Goal: Task Accomplishment & Management: Use online tool/utility

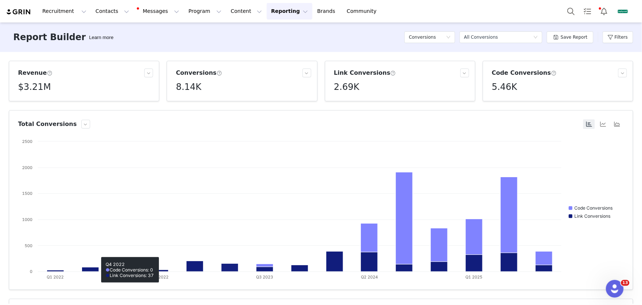
scroll to position [167, 0]
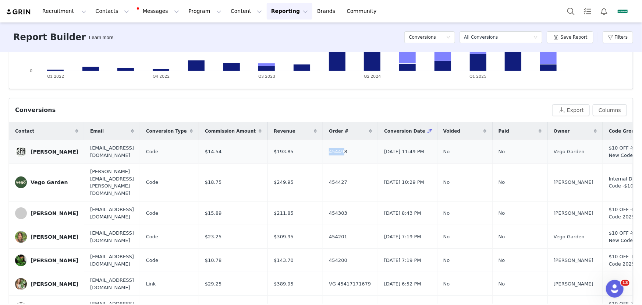
drag, startPoint x: 373, startPoint y: 151, endPoint x: 367, endPoint y: 151, distance: 5.9
click at [348, 151] on span "454498" at bounding box center [338, 151] width 18 height 7
drag, startPoint x: 390, startPoint y: 151, endPoint x: 367, endPoint y: 151, distance: 22.8
click at [367, 151] on td "454498" at bounding box center [350, 152] width 55 height 24
copy span "454498"
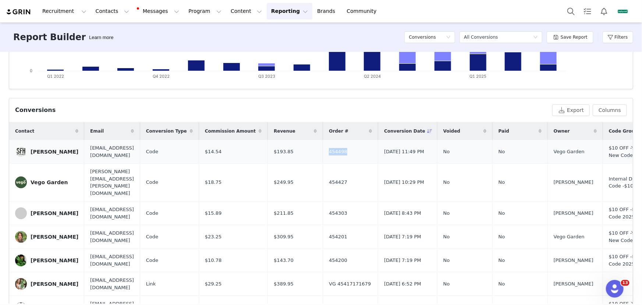
click at [59, 149] on div "[PERSON_NAME]" at bounding box center [55, 152] width 48 height 6
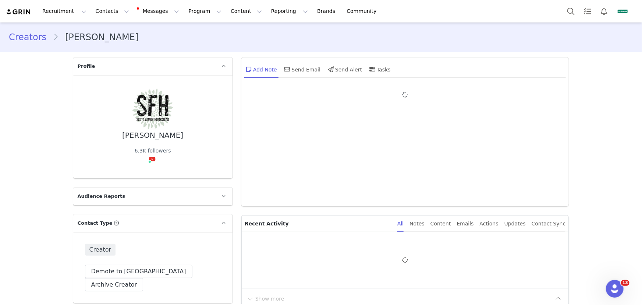
type input "+1 ([GEOGRAPHIC_DATA])"
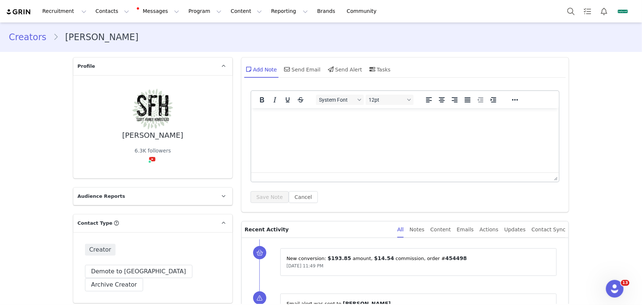
click at [261, 20] on div "Recruitment Recruitment Creator Search Curated Lists Landing Pages Web Extensio…" at bounding box center [321, 11] width 642 height 22
click at [267, 12] on button "Reporting Reporting" at bounding box center [290, 11] width 46 height 17
click at [267, 46] on p "Report Builder" at bounding box center [276, 46] width 37 height 8
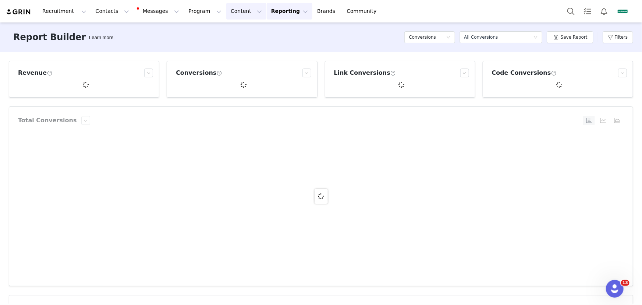
click at [233, 12] on button "Content Content" at bounding box center [246, 11] width 40 height 17
click at [241, 29] on p "Creator Content" at bounding box center [240, 33] width 41 height 8
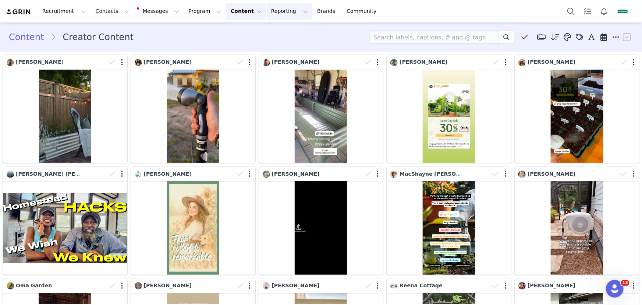
click at [267, 13] on button "Reporting Reporting" at bounding box center [290, 11] width 46 height 17
click at [276, 41] on link "Report Builder" at bounding box center [282, 46] width 58 height 14
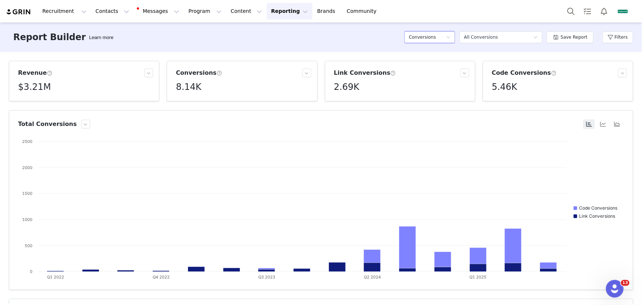
click at [430, 37] on h5 "Conversions" at bounding box center [422, 37] width 27 height 11
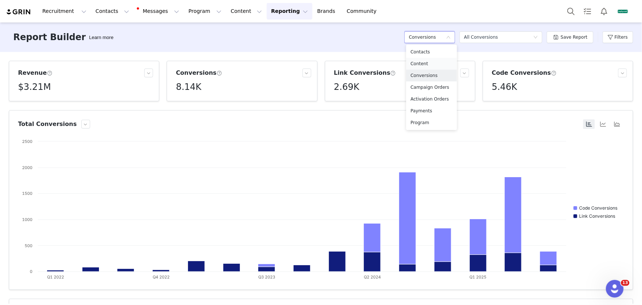
click at [431, 64] on h5 "Content" at bounding box center [432, 64] width 42 height 8
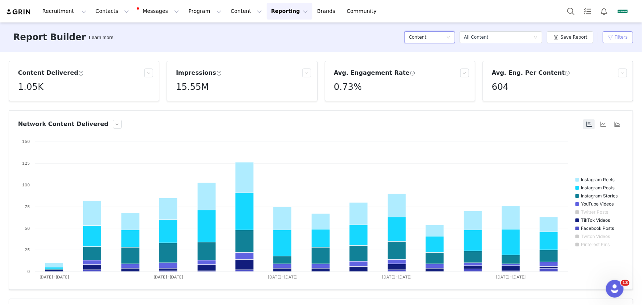
click at [620, 39] on button "Filters" at bounding box center [618, 37] width 31 height 12
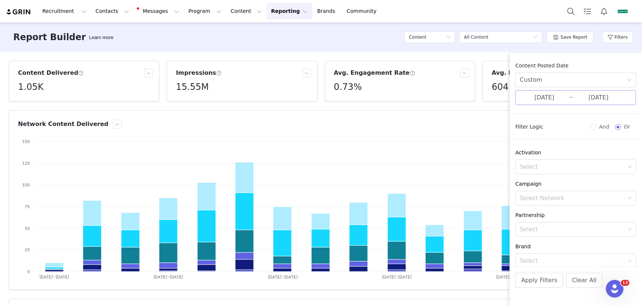
click at [549, 94] on input "[DATE]" at bounding box center [544, 98] width 49 height 10
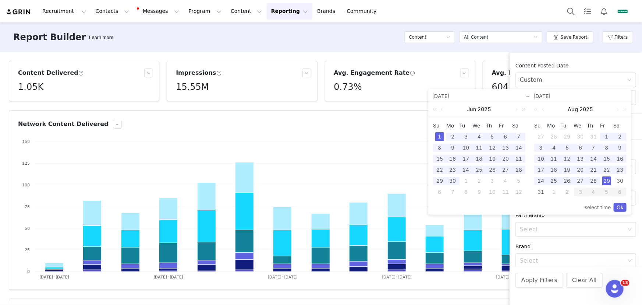
click at [518, 109] on link at bounding box center [523, 109] width 10 height 15
click at [437, 109] on link at bounding box center [436, 109] width 10 height 15
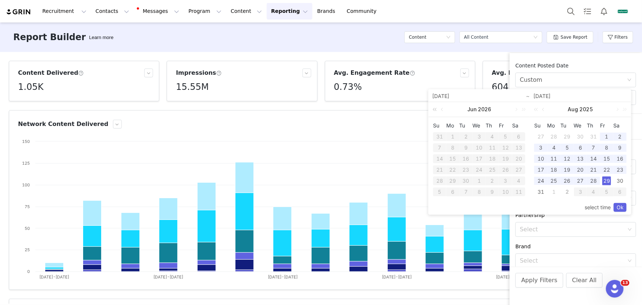
click at [437, 109] on link at bounding box center [436, 109] width 10 height 15
click at [517, 110] on link at bounding box center [516, 109] width 7 height 15
click at [578, 180] on div "27" at bounding box center [580, 180] width 9 height 9
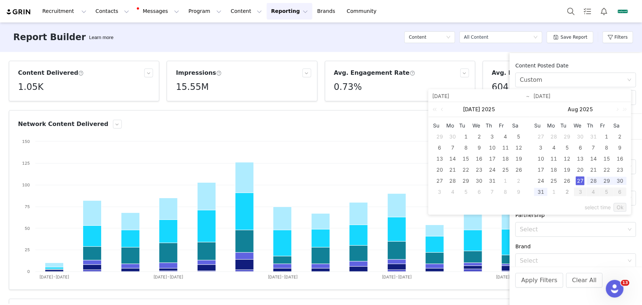
click at [566, 191] on div "2" at bounding box center [567, 191] width 9 height 9
type input "[DATE]"
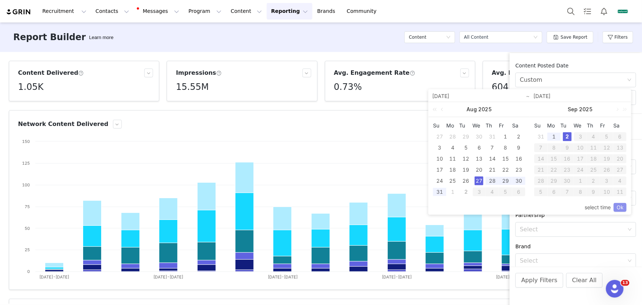
click at [620, 207] on link "Ok" at bounding box center [620, 207] width 13 height 9
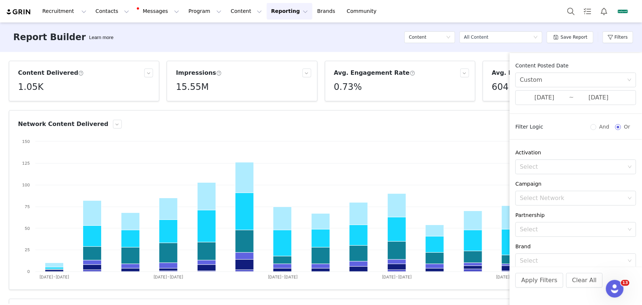
click at [541, 288] on div "Apply Filters Clear All" at bounding box center [576, 290] width 133 height 47
click at [541, 282] on button "Apply Filters" at bounding box center [540, 280] width 48 height 15
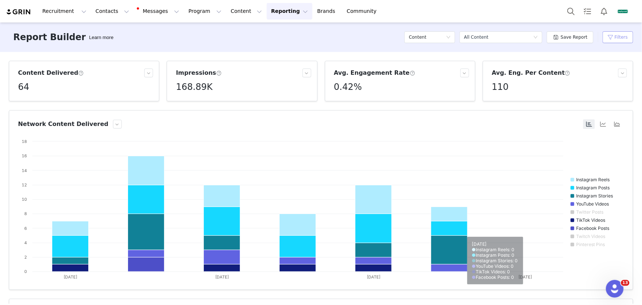
click at [607, 37] on button "Filters" at bounding box center [618, 37] width 31 height 12
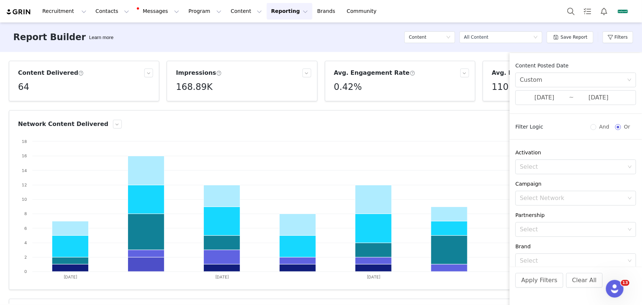
scroll to position [94, 0]
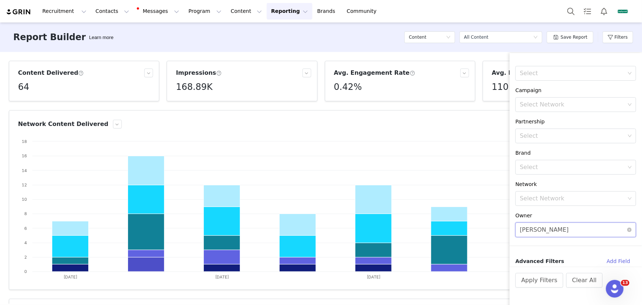
click at [616, 235] on div "Select [PERSON_NAME]" at bounding box center [573, 230] width 107 height 14
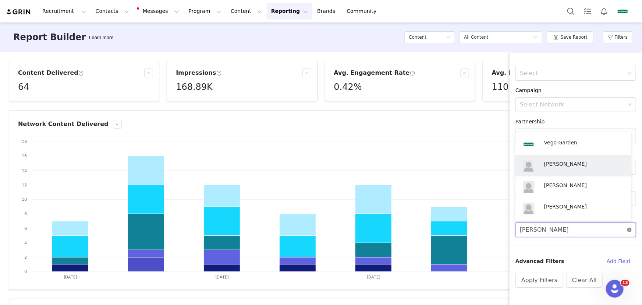
click at [628, 229] on icon "icon: close-circle" at bounding box center [630, 230] width 4 height 4
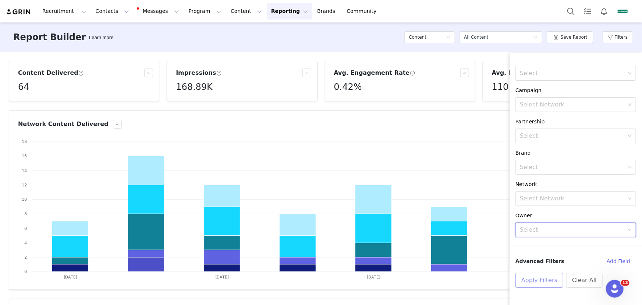
click at [538, 286] on button "Apply Filters" at bounding box center [540, 280] width 48 height 15
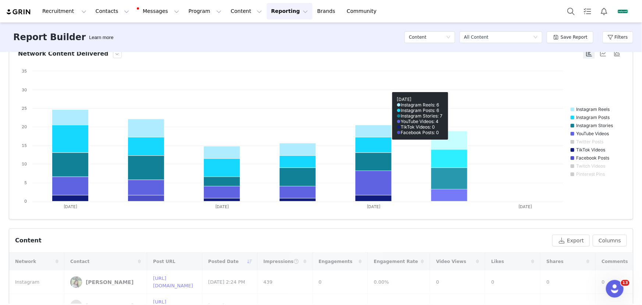
scroll to position [167, 0]
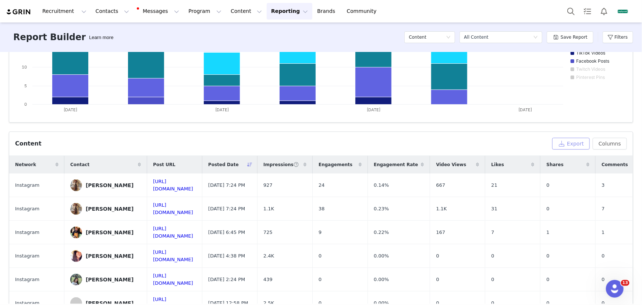
click at [576, 143] on button "Export" at bounding box center [572, 144] width 38 height 12
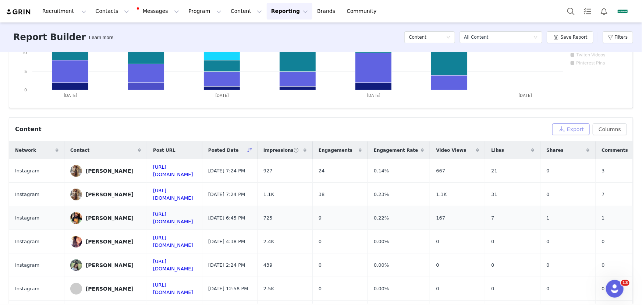
scroll to position [176, 0]
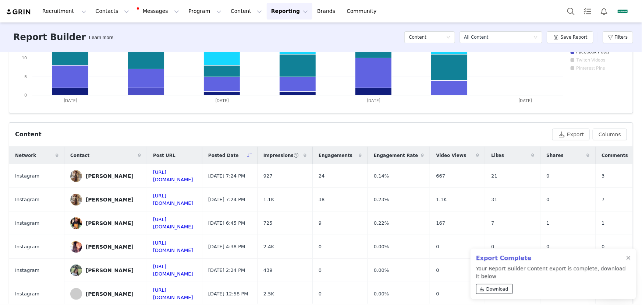
click at [495, 286] on span "Download" at bounding box center [498, 289] width 22 height 7
click at [103, 13] on button "Contacts Contacts" at bounding box center [112, 11] width 42 height 17
drag, startPoint x: 130, startPoint y: 31, endPoint x: 138, endPoint y: 37, distance: 10.4
click at [130, 31] on div "Creators" at bounding box center [113, 31] width 45 height 7
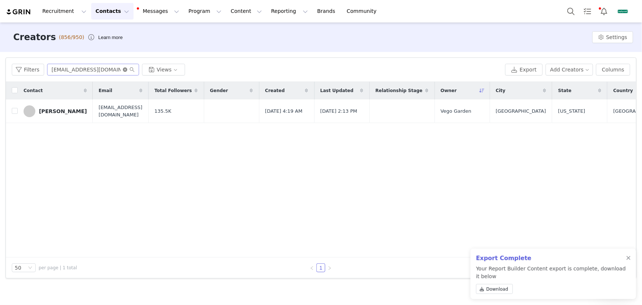
click at [125, 70] on icon "icon: close-circle" at bounding box center [125, 69] width 4 height 4
click at [105, 70] on input "text" at bounding box center [93, 70] width 92 height 12
paste input "happyholistichomestead"
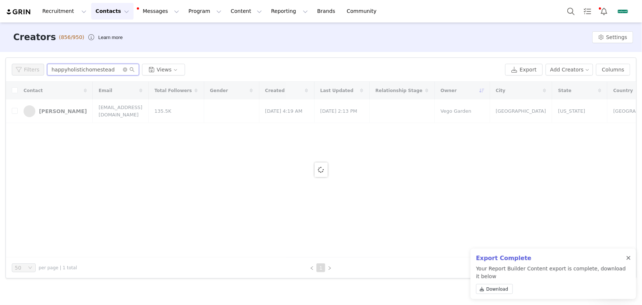
type input "happyholistichomestead"
click at [628, 258] on div at bounding box center [629, 258] width 4 height 6
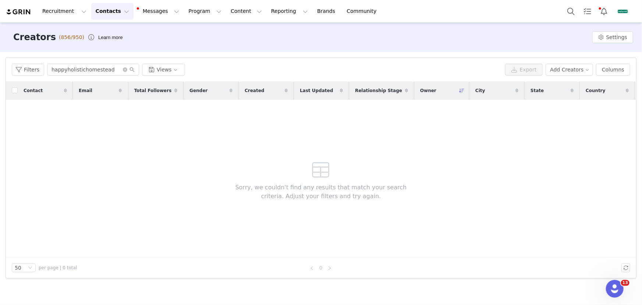
click at [336, 183] on span "Sorry, we couldn't find any results that match your search criteria. Adjust you…" at bounding box center [321, 192] width 194 height 18
click at [95, 11] on button "Contacts Contacts" at bounding box center [112, 11] width 42 height 17
click at [125, 46] on div "Prospects" at bounding box center [116, 46] width 49 height 8
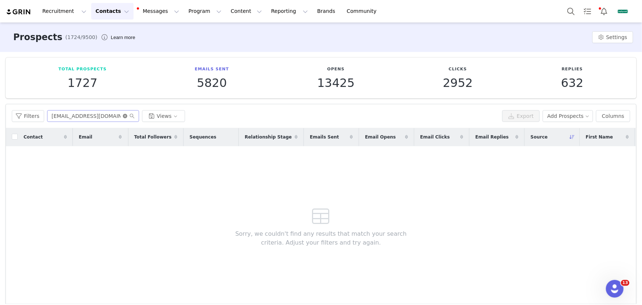
click at [124, 115] on icon "icon: close-circle" at bounding box center [125, 116] width 4 height 4
paste input "happyholistichomestead"
click at [110, 116] on input "text" at bounding box center [93, 116] width 92 height 12
type input "happyholistichomestead"
drag, startPoint x: 184, startPoint y: 12, endPoint x: 195, endPoint y: 29, distance: 20.2
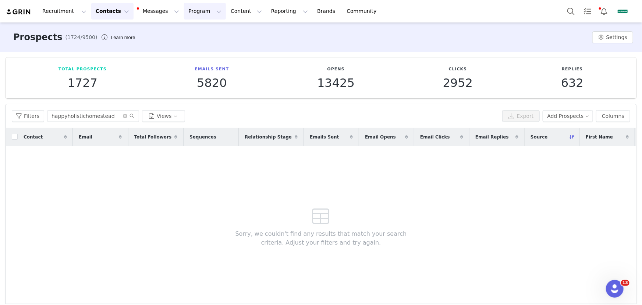
click at [184, 12] on button "Program Program" at bounding box center [205, 11] width 42 height 17
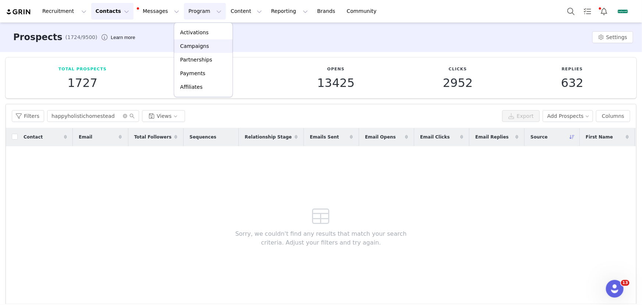
click at [197, 48] on p "Campaigns" at bounding box center [194, 46] width 29 height 8
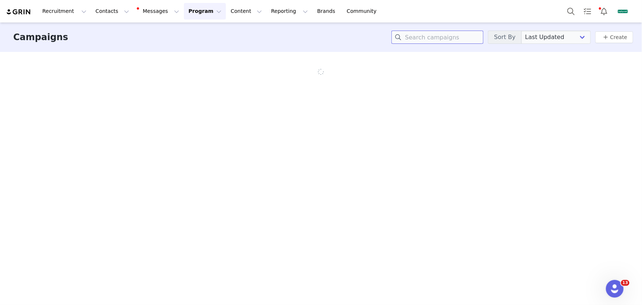
click at [456, 38] on input at bounding box center [438, 37] width 92 height 13
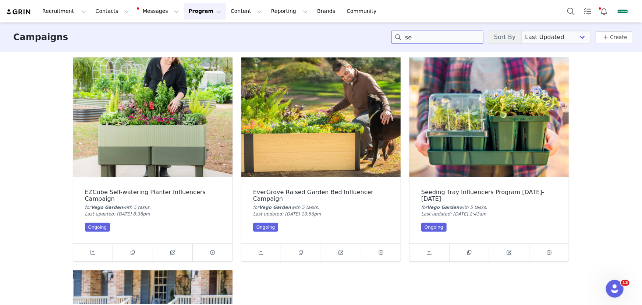
type input "se"
click at [286, 119] on img at bounding box center [320, 117] width 159 height 120
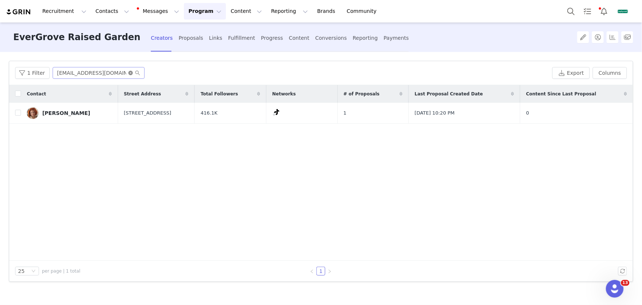
click at [130, 73] on icon "icon: close-circle" at bounding box center [130, 73] width 4 height 4
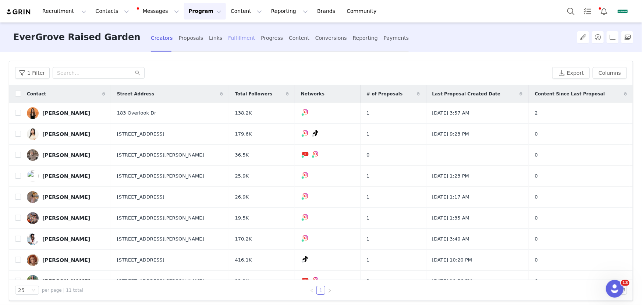
click at [246, 39] on div "Fulfillment" at bounding box center [241, 38] width 27 height 20
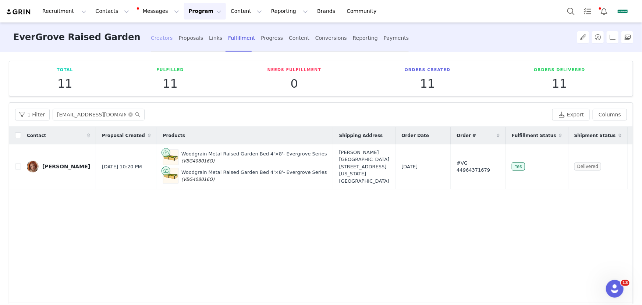
click at [162, 40] on div "Creators" at bounding box center [162, 38] width 22 height 20
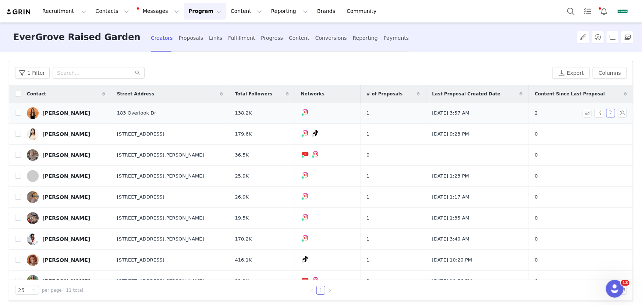
click at [607, 113] on button "button" at bounding box center [611, 113] width 9 height 9
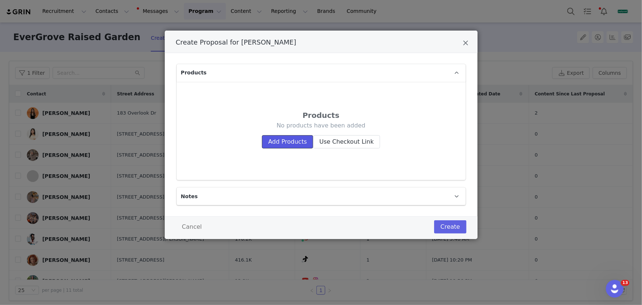
click at [291, 142] on button "Add Products" at bounding box center [287, 141] width 51 height 13
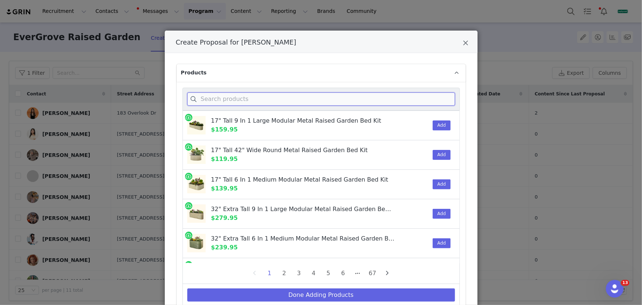
click at [287, 102] on input "Create Proposal for Beth Picard" at bounding box center [321, 98] width 268 height 13
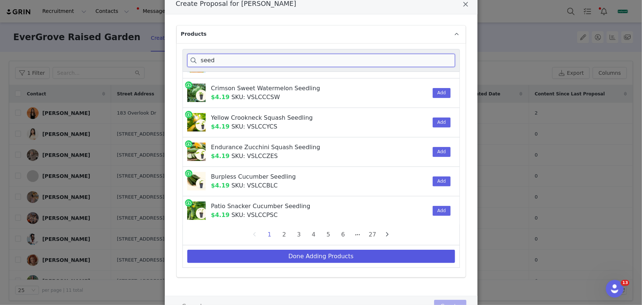
scroll to position [70, 0]
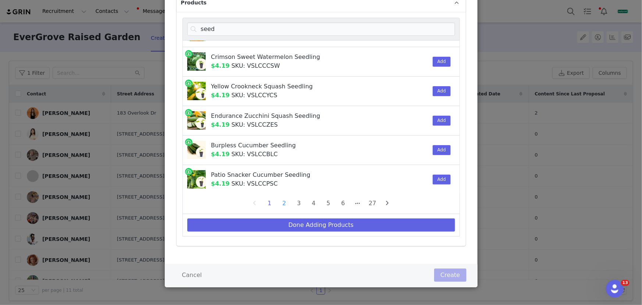
click at [281, 203] on li "2" at bounding box center [284, 203] width 11 height 10
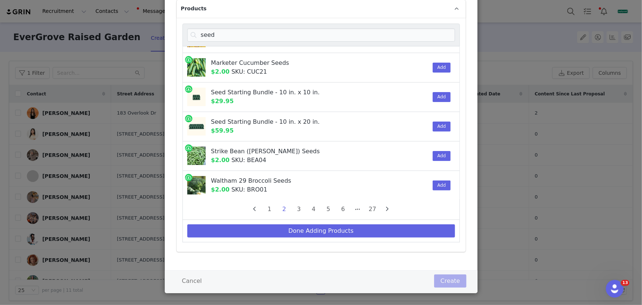
scroll to position [67, 0]
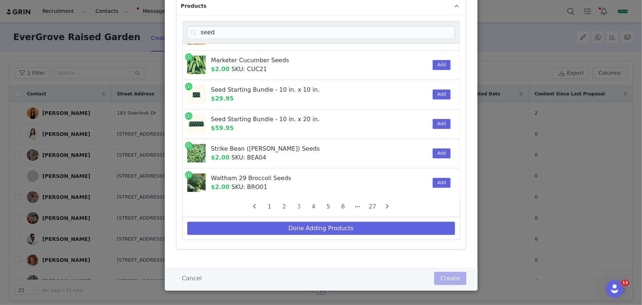
click at [297, 204] on li "3" at bounding box center [299, 206] width 11 height 10
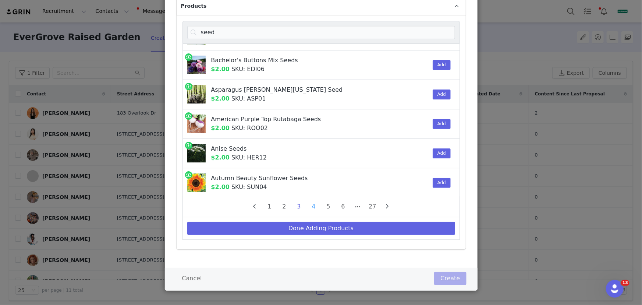
click at [316, 206] on li "4" at bounding box center [313, 206] width 11 height 10
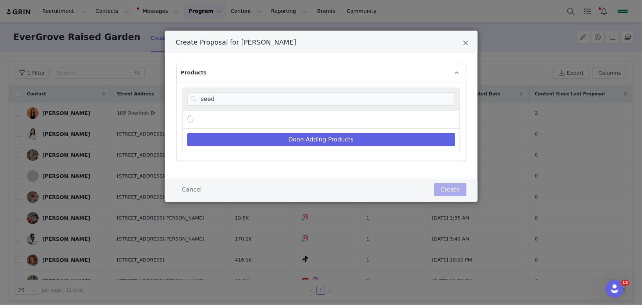
scroll to position [0, 0]
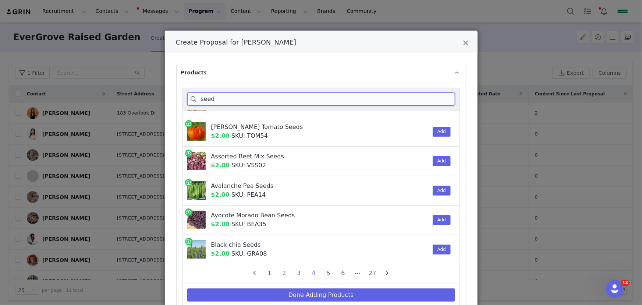
drag, startPoint x: 230, startPoint y: 101, endPoint x: 192, endPoint y: 97, distance: 38.8
click at [192, 97] on input "seed" at bounding box center [321, 98] width 268 height 13
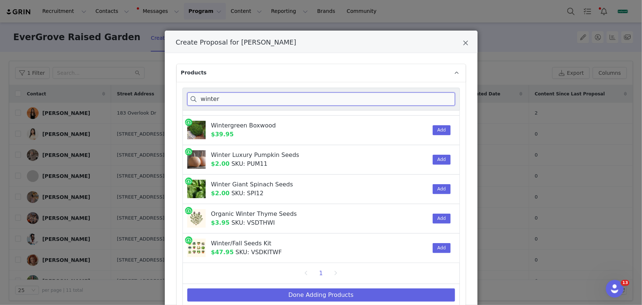
scroll to position [24, 0]
type input "winter"
click at [433, 248] on button "Add" at bounding box center [442, 249] width 18 height 10
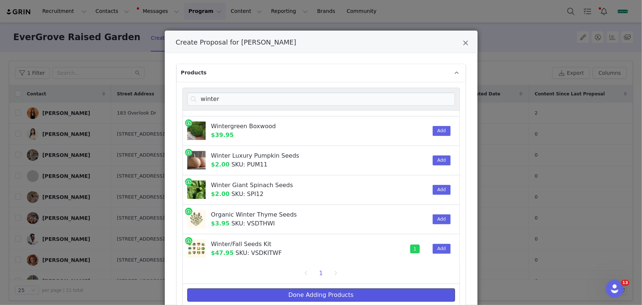
click at [418, 292] on button "Done Adding Products" at bounding box center [321, 294] width 268 height 13
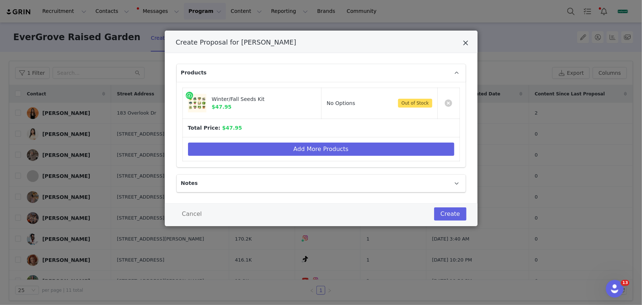
click at [466, 43] on icon "Close" at bounding box center [466, 42] width 6 height 7
